Goal: Information Seeking & Learning: Compare options

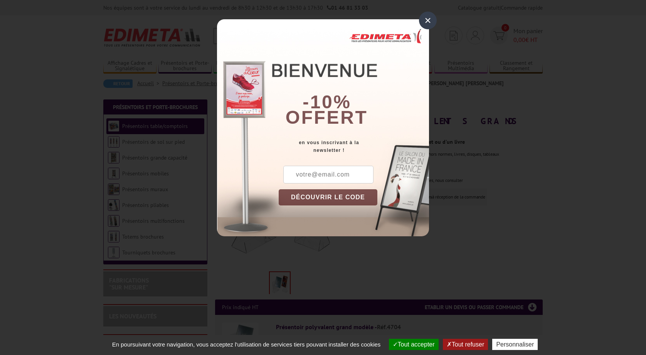
click at [426, 22] on div "×" at bounding box center [428, 21] width 18 height 18
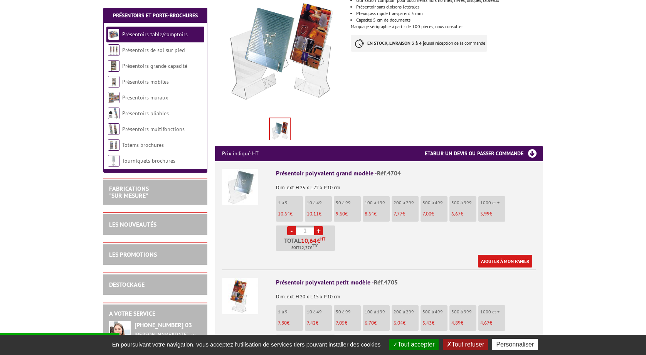
scroll to position [154, 0]
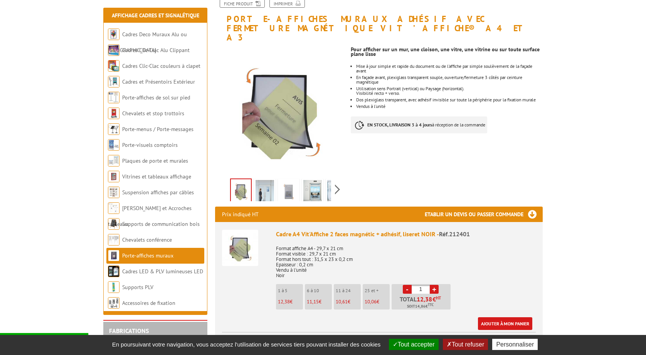
scroll to position [116, 0]
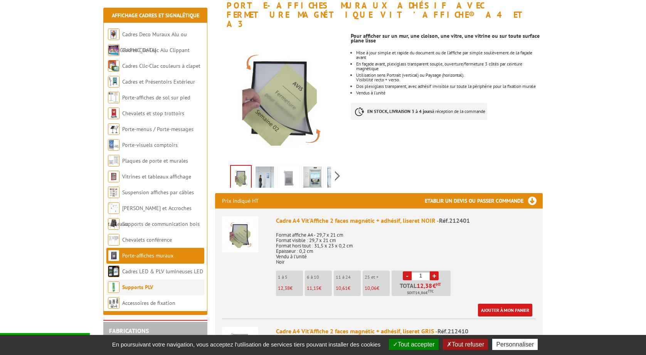
click at [147, 285] on link "Supports PLV" at bounding box center [137, 287] width 31 height 7
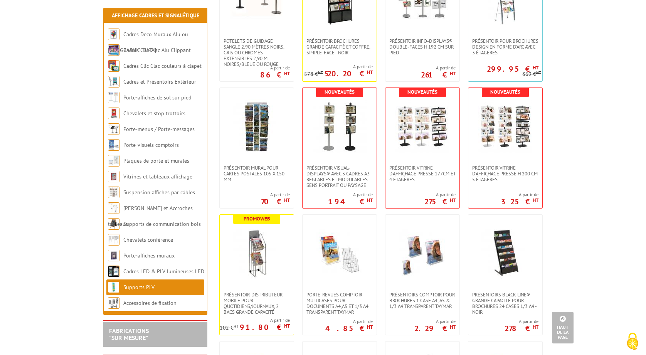
scroll to position [1464, 0]
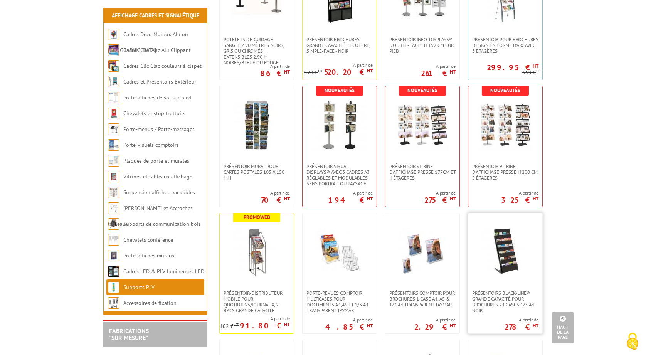
click at [508, 252] on img at bounding box center [505, 252] width 54 height 54
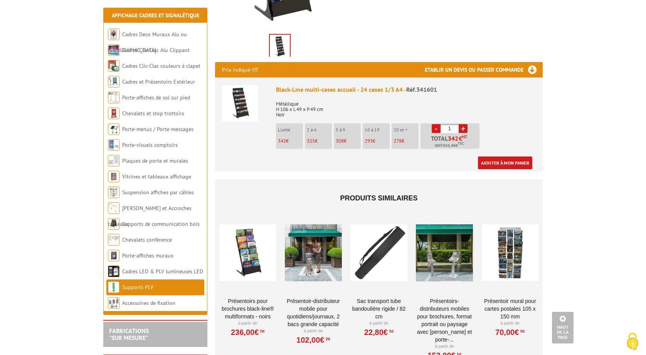
scroll to position [193, 0]
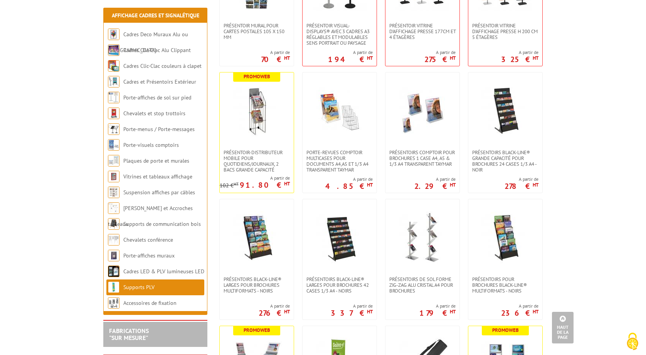
scroll to position [1619, 0]
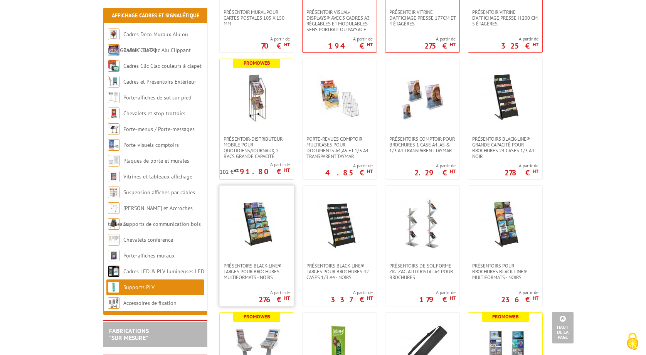
click at [263, 226] on img at bounding box center [257, 224] width 54 height 54
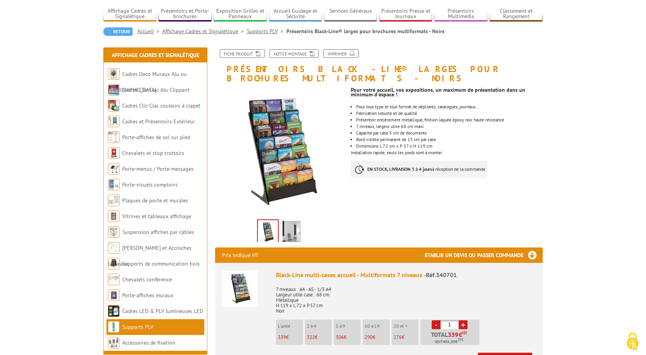
scroll to position [39, 0]
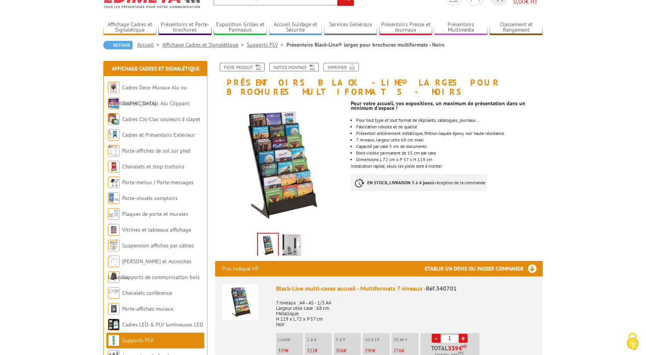
click at [288, 236] on img at bounding box center [291, 246] width 18 height 24
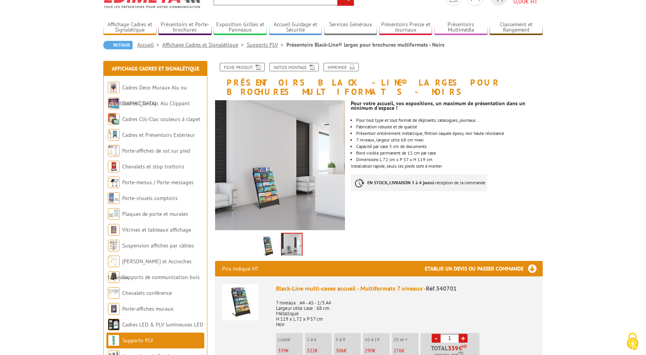
click at [267, 235] on img at bounding box center [268, 246] width 18 height 24
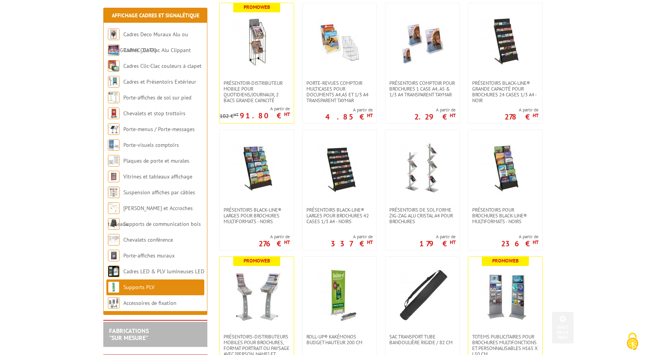
scroll to position [1696, 0]
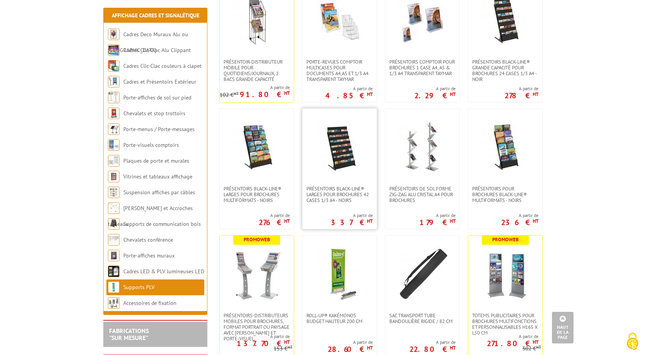
click at [339, 161] on img at bounding box center [340, 147] width 54 height 54
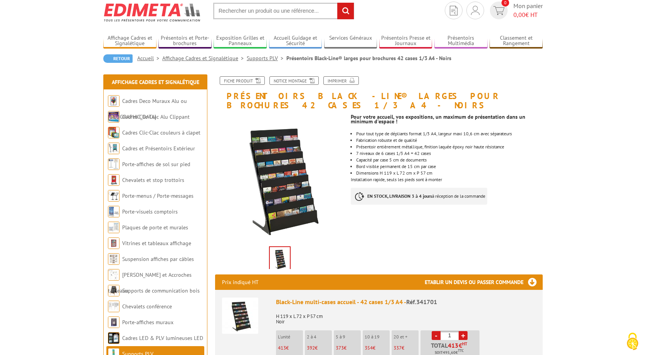
scroll to position [39, 0]
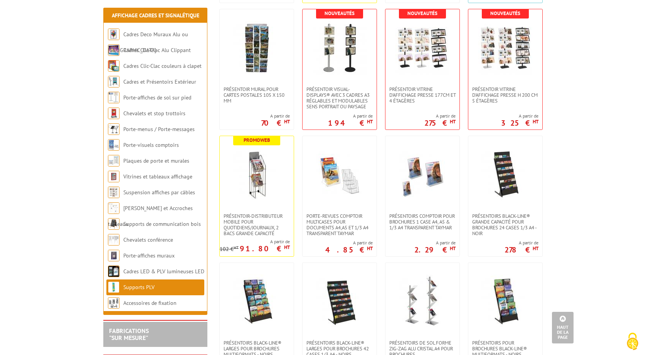
scroll to position [1272, 0]
